Goal: Task Accomplishment & Management: Manage account settings

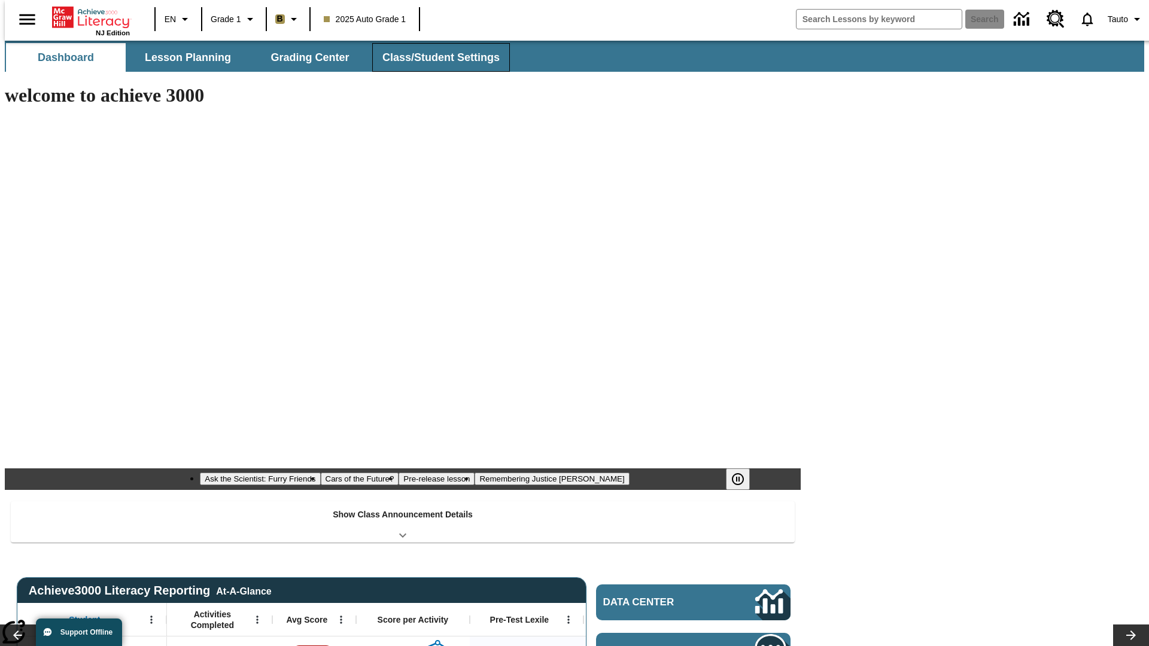
click at [435, 57] on span "Class/Student Settings" at bounding box center [441, 58] width 117 height 14
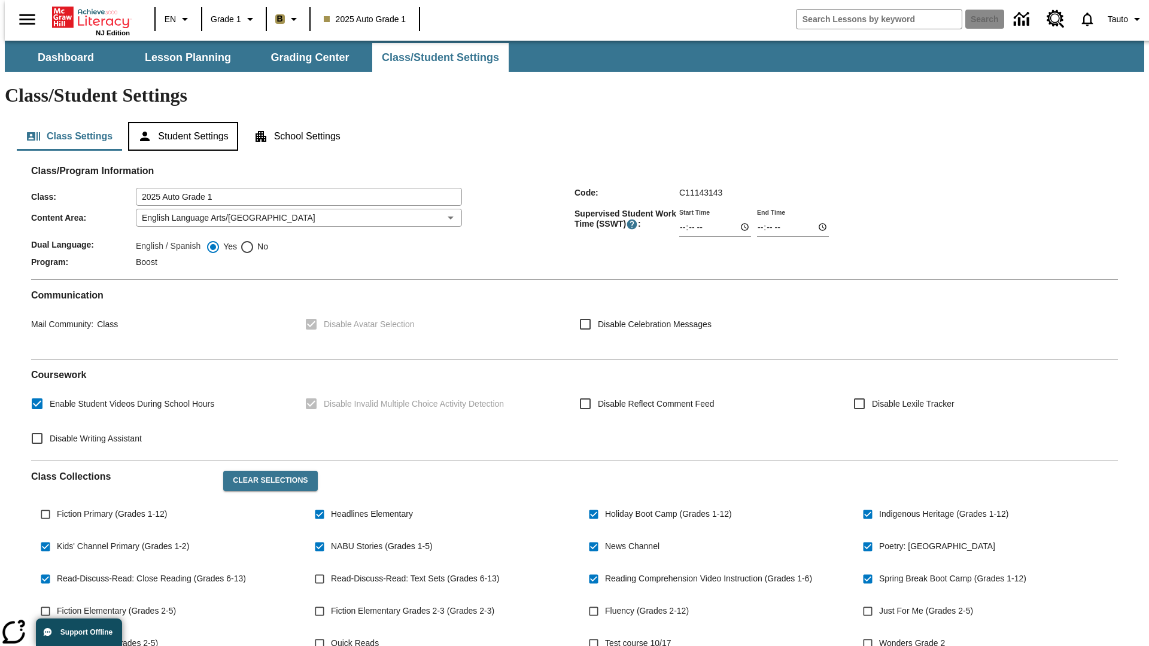
click at [180, 122] on button "Student Settings" at bounding box center [183, 136] width 110 height 29
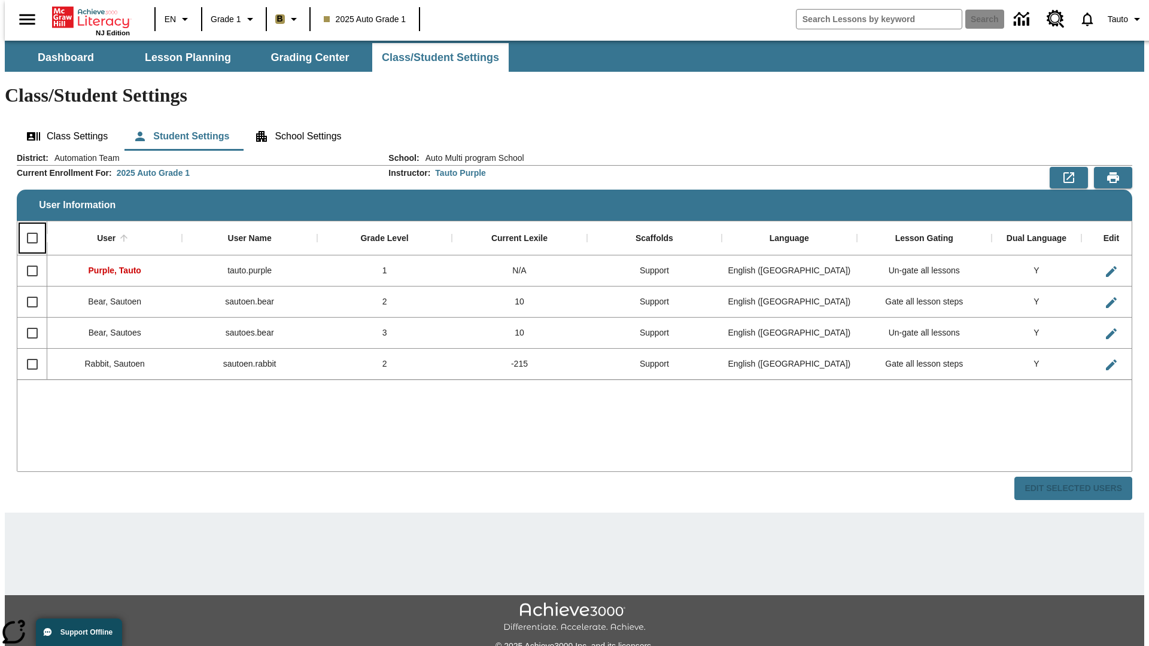
click at [27, 226] on input "Select all rows" at bounding box center [32, 238] width 25 height 25
checkbox input "true"
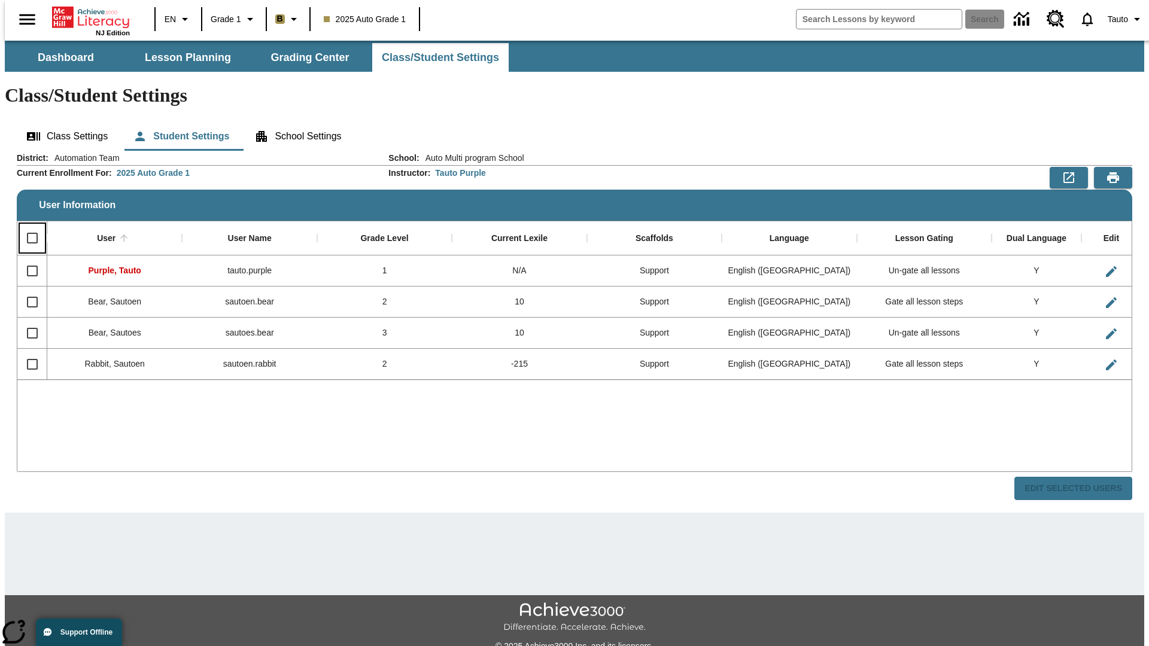
checkbox input "true"
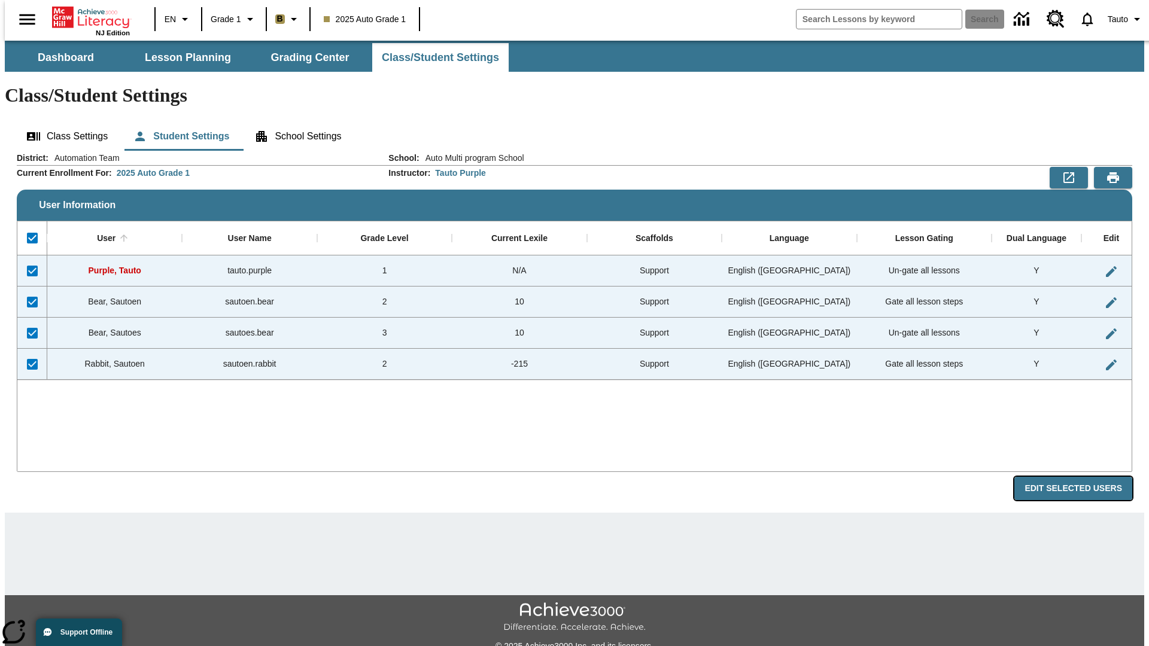
click at [1083, 477] on button "Edit Selected Users" at bounding box center [1074, 488] width 118 height 23
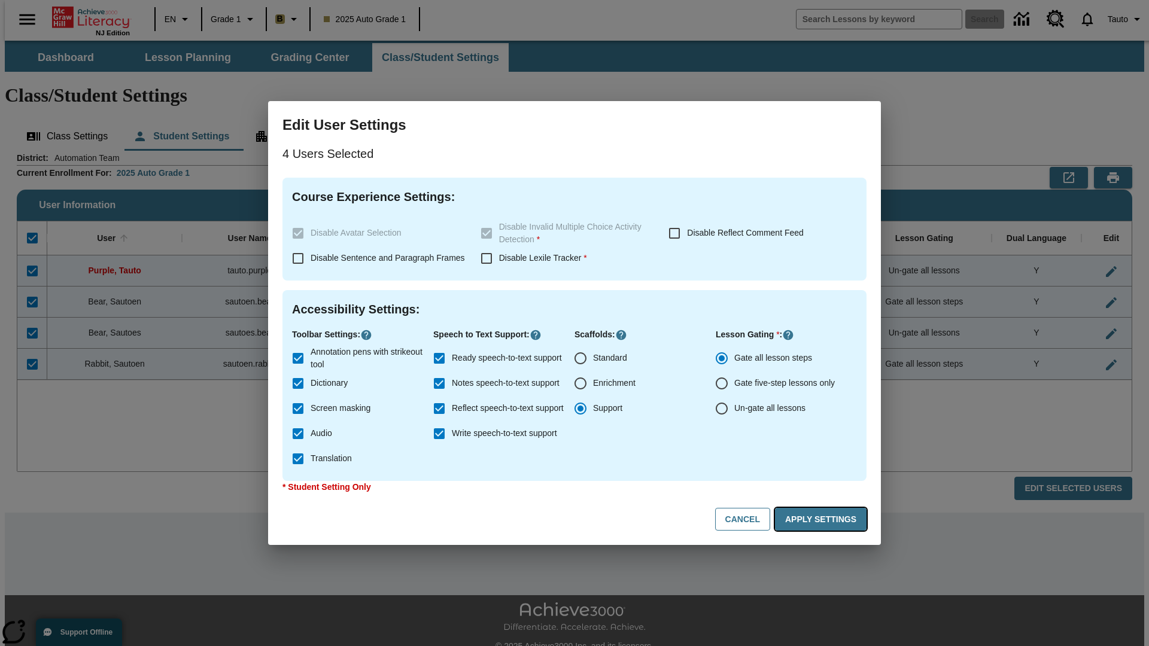
click at [823, 520] on button "Apply Settings" at bounding box center [821, 519] width 92 height 23
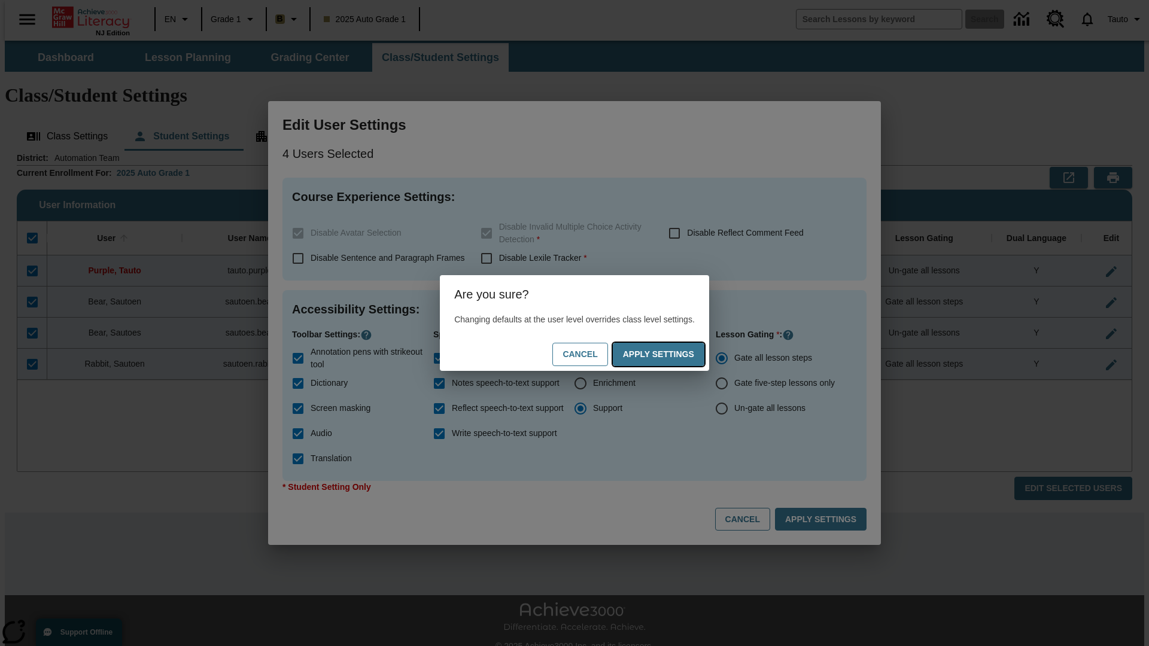
click at [670, 354] on button "Apply Settings" at bounding box center [659, 354] width 92 height 23
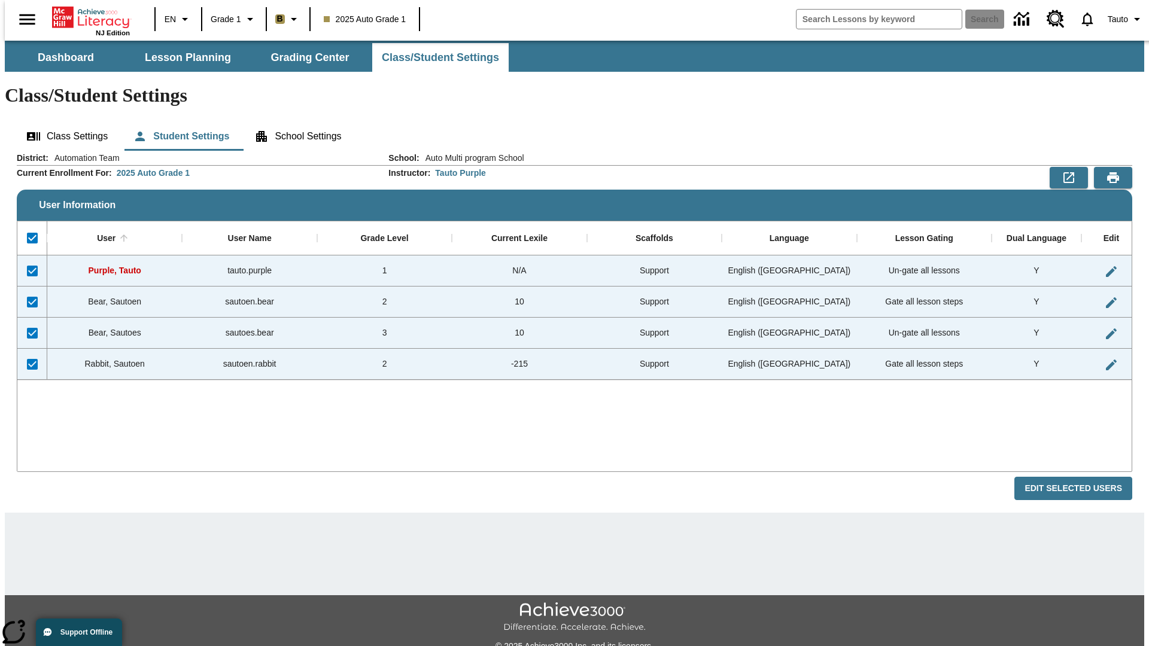
checkbox input "false"
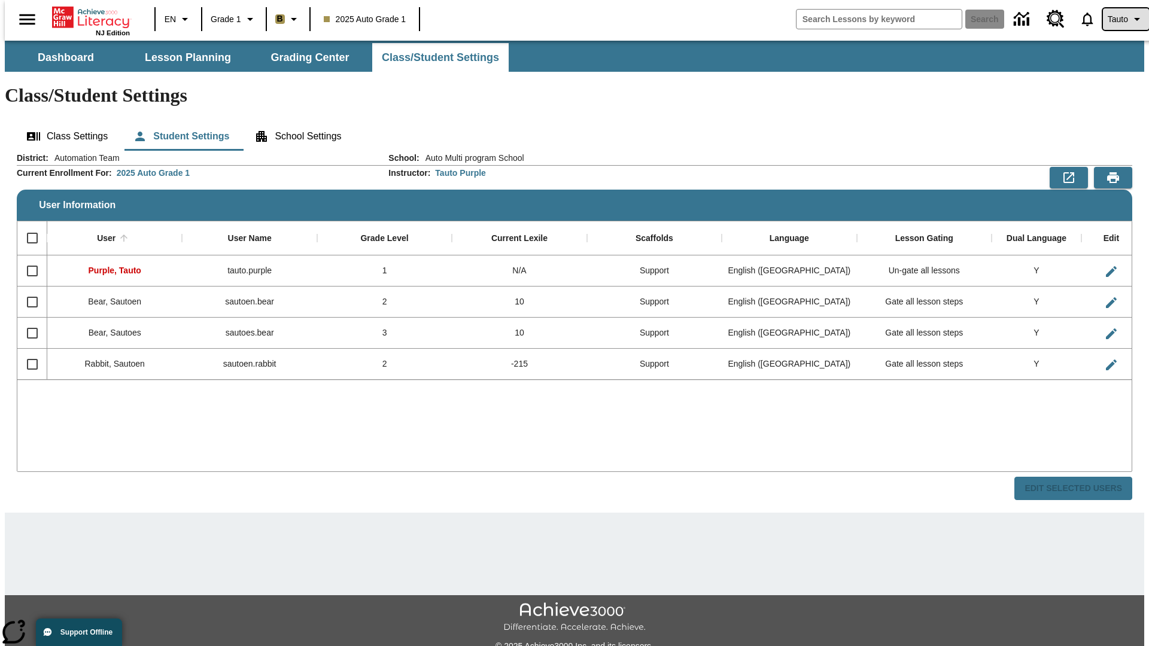
click at [1120, 19] on span "Tauto" at bounding box center [1118, 19] width 20 height 13
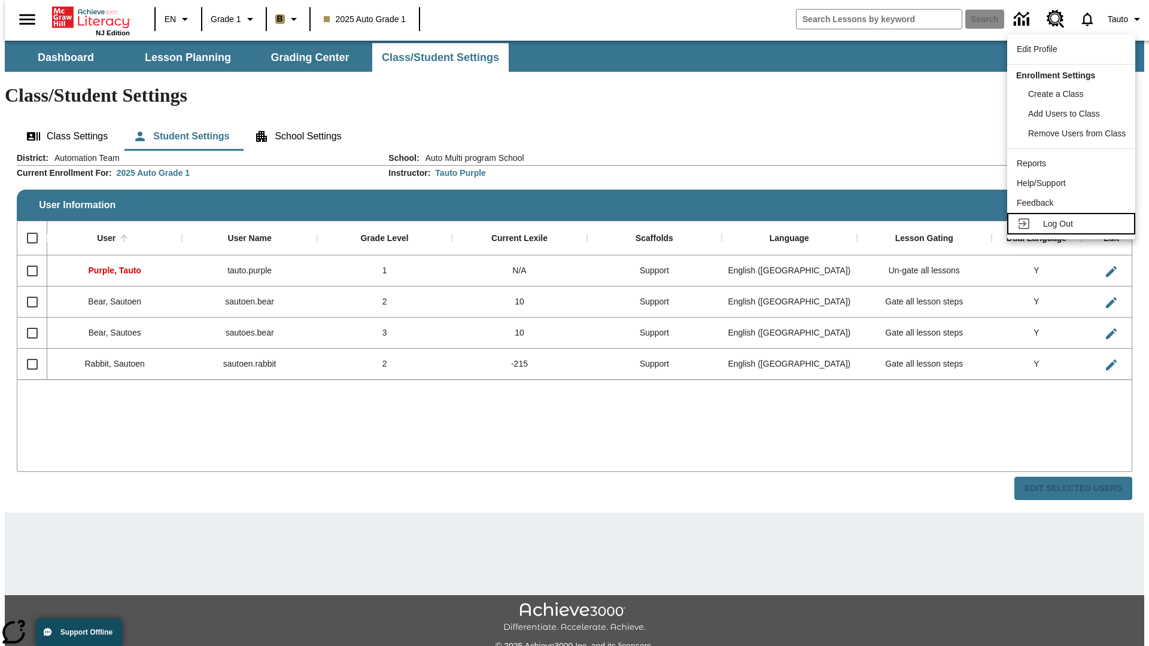
click at [1073, 224] on span "Log Out" at bounding box center [1058, 224] width 30 height 10
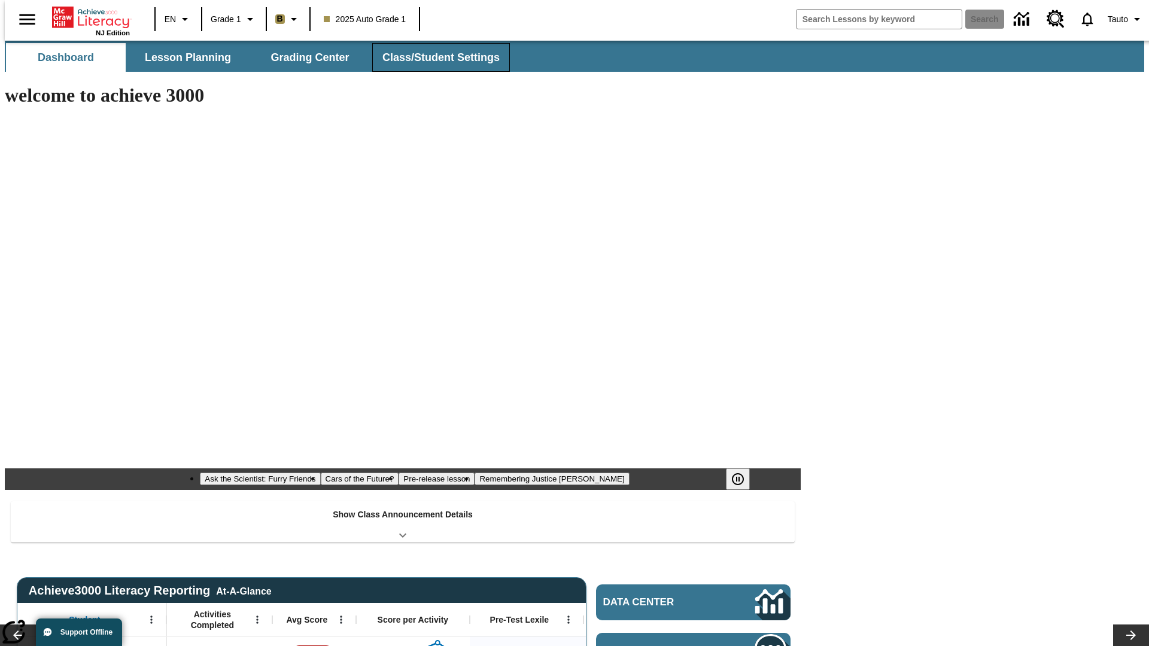
click at [435, 57] on span "Class/Student Settings" at bounding box center [441, 58] width 117 height 14
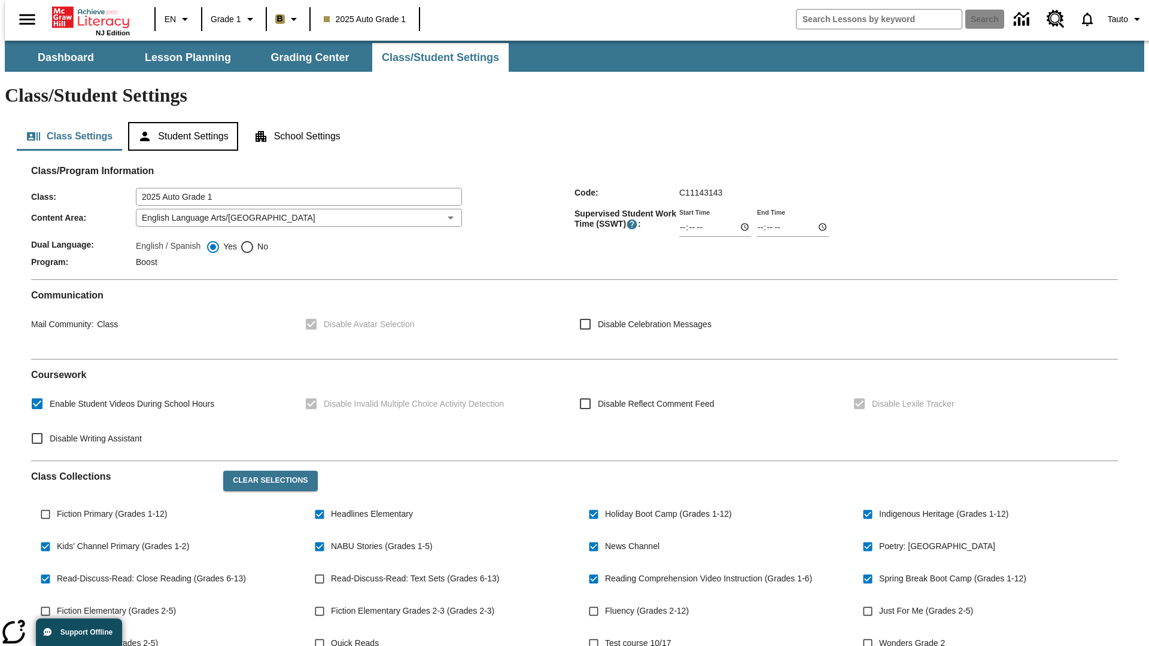
click at [180, 122] on button "Student Settings" at bounding box center [183, 136] width 110 height 29
